Goal: Navigation & Orientation: Understand site structure

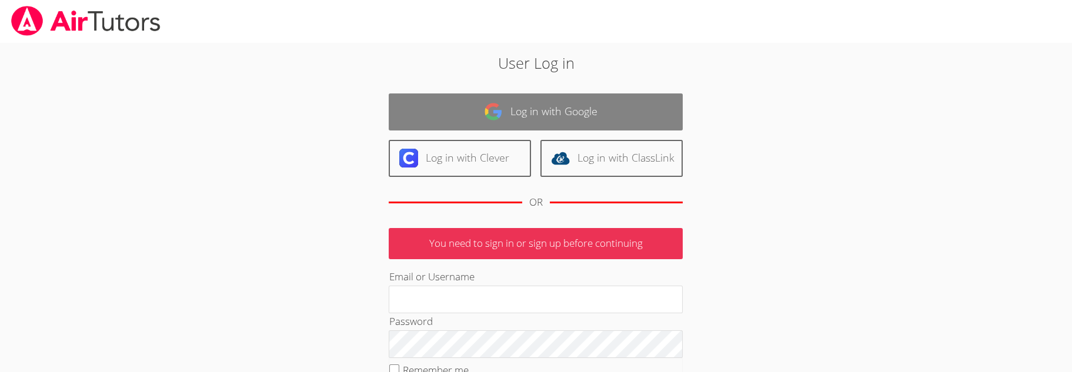
click at [568, 124] on link "Log in with Google" at bounding box center [536, 112] width 294 height 37
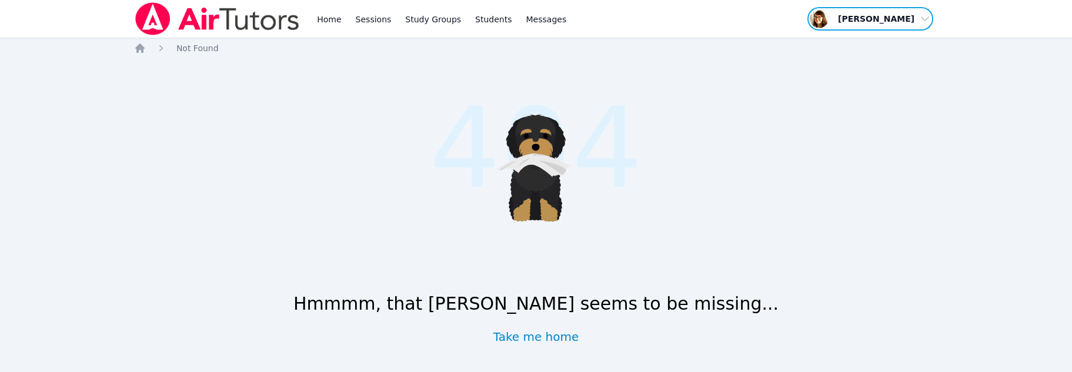
click at [914, 31] on span "button" at bounding box center [871, 19] width 128 height 26
click at [818, 56] on link "Profile" at bounding box center [874, 45] width 113 height 21
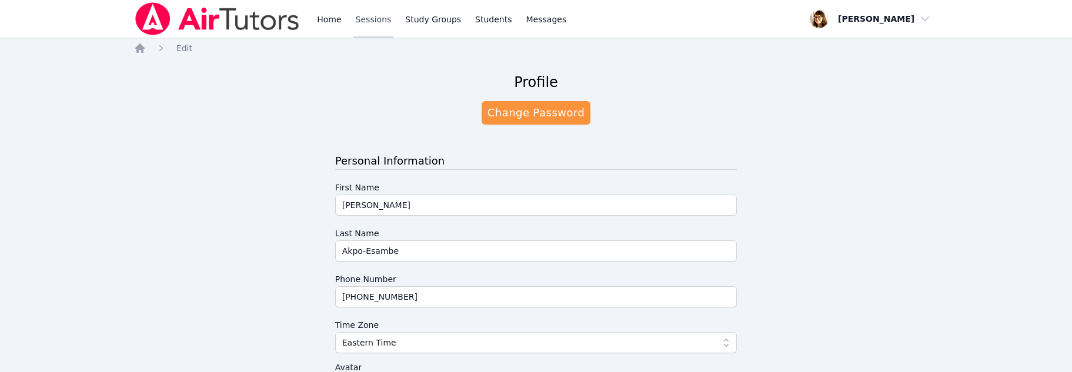
click at [394, 31] on link "Sessions" at bounding box center [374, 19] width 41 height 38
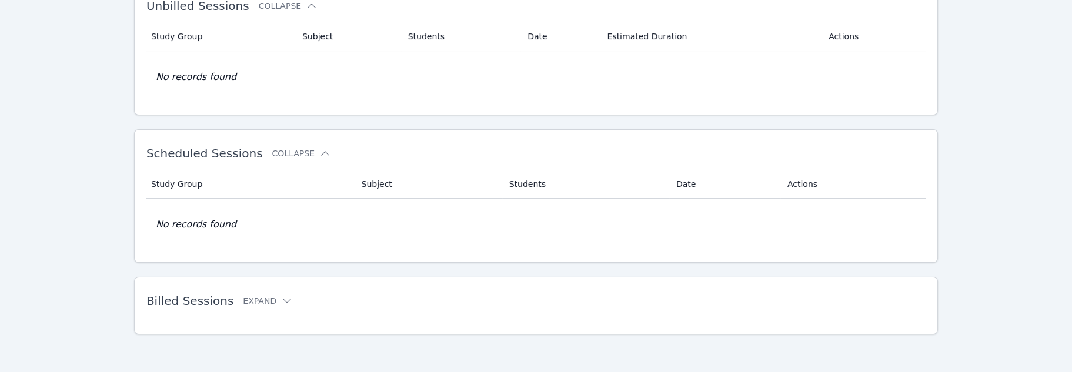
scroll to position [524, 0]
click at [293, 295] on icon at bounding box center [287, 301] width 12 height 12
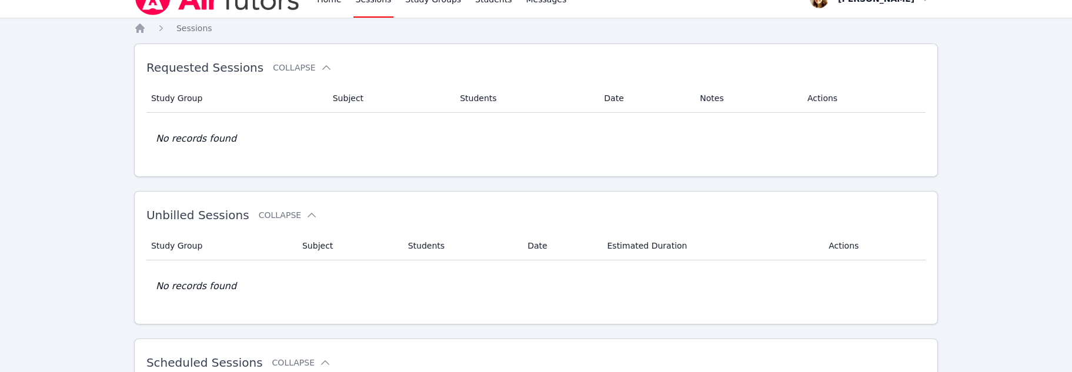
scroll to position [0, 0]
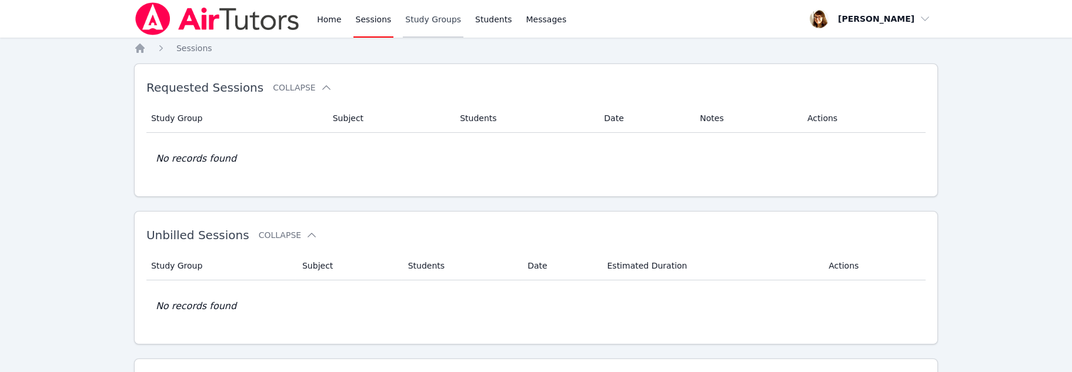
click at [464, 31] on link "Study Groups" at bounding box center [433, 19] width 61 height 38
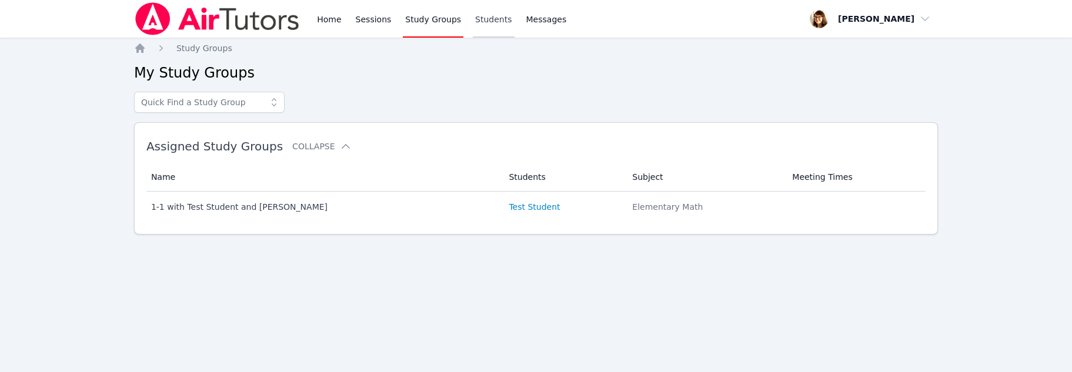
click at [514, 29] on link "Students" at bounding box center [493, 19] width 41 height 38
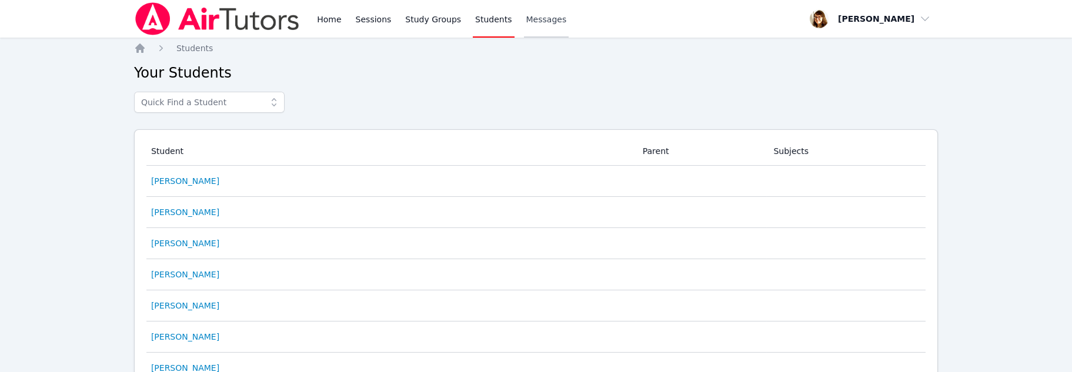
click at [567, 25] on span "Messages" at bounding box center [547, 20] width 41 height 12
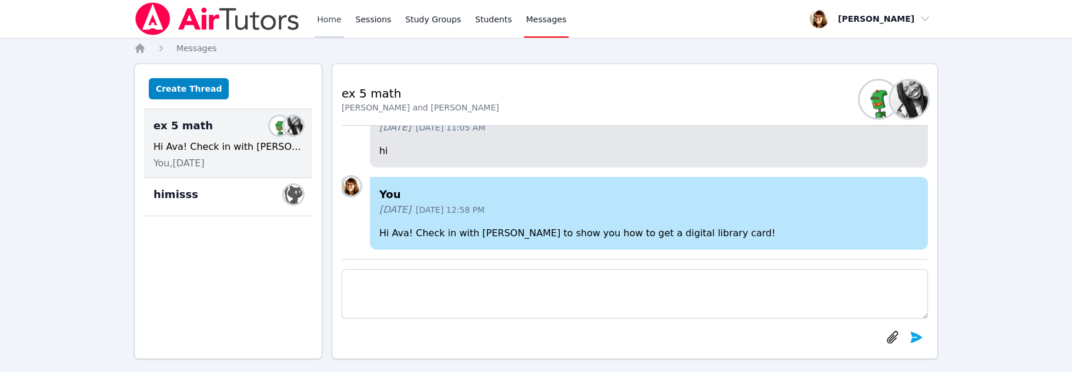
click at [344, 35] on link "Home" at bounding box center [329, 19] width 29 height 38
